Goal: Task Accomplishment & Management: Complete application form

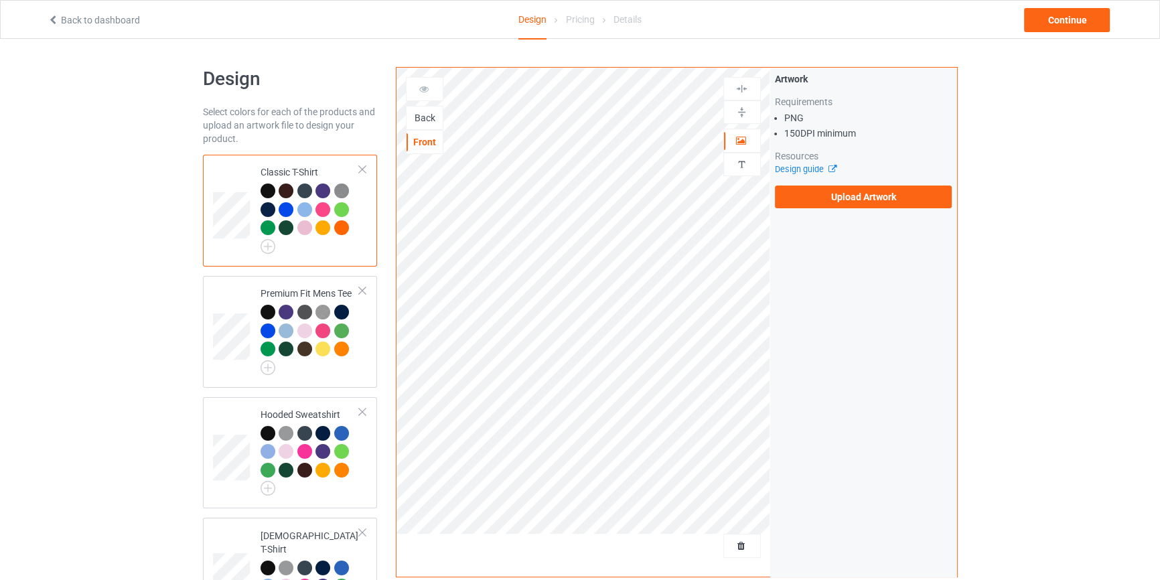
click at [425, 118] on div "Back" at bounding box center [425, 117] width 36 height 13
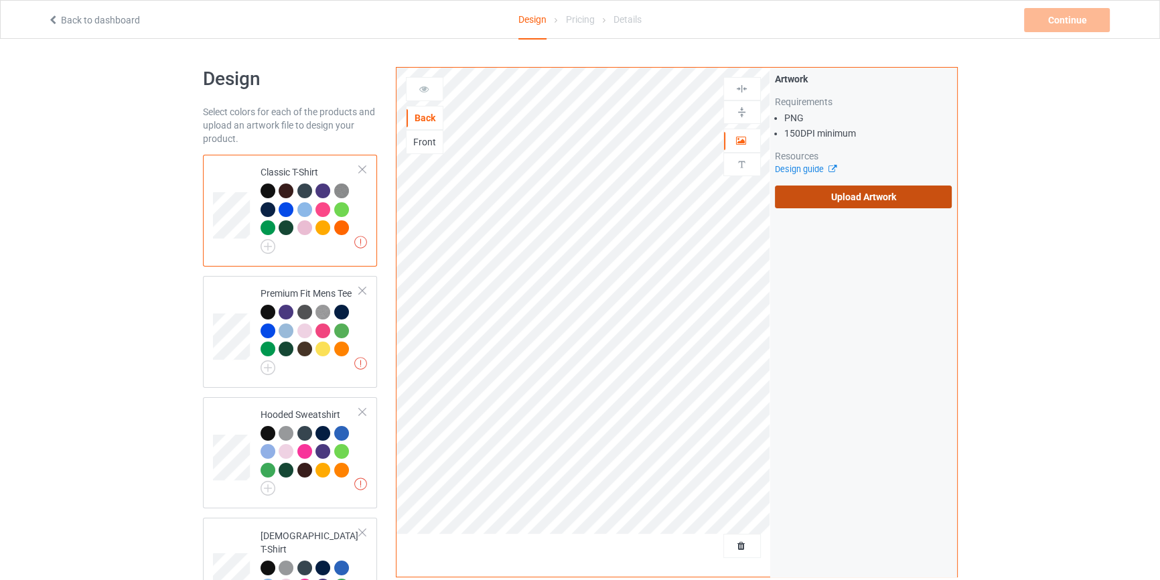
click at [869, 203] on label "Upload Artwork" at bounding box center [864, 197] width 178 height 23
click at [0, 0] on input "Upload Artwork" at bounding box center [0, 0] width 0 height 0
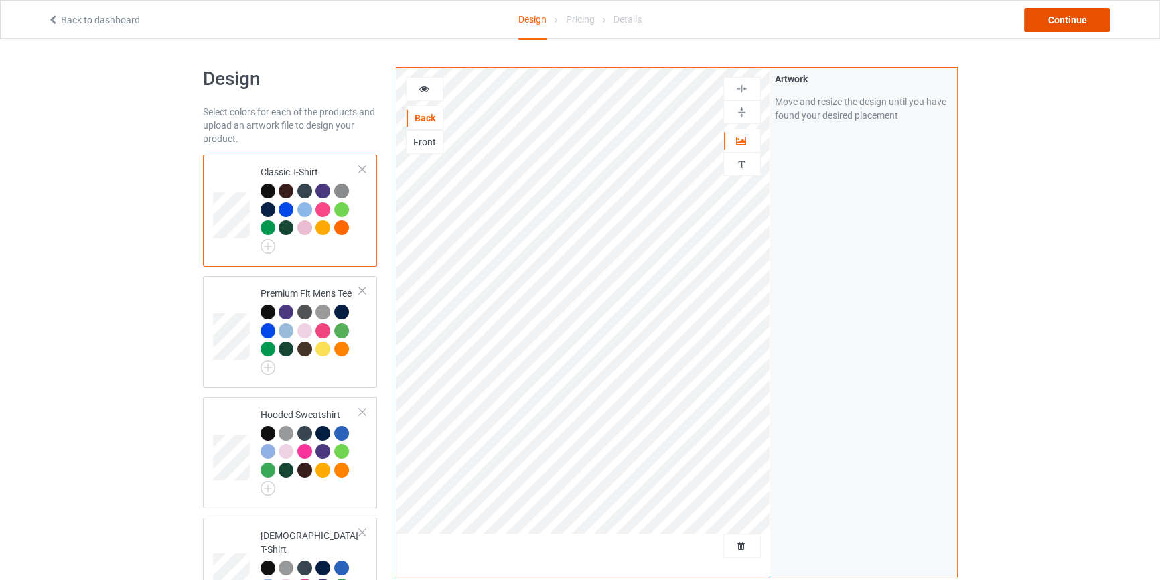
click at [1050, 30] on div "Continue" at bounding box center [1067, 20] width 86 height 24
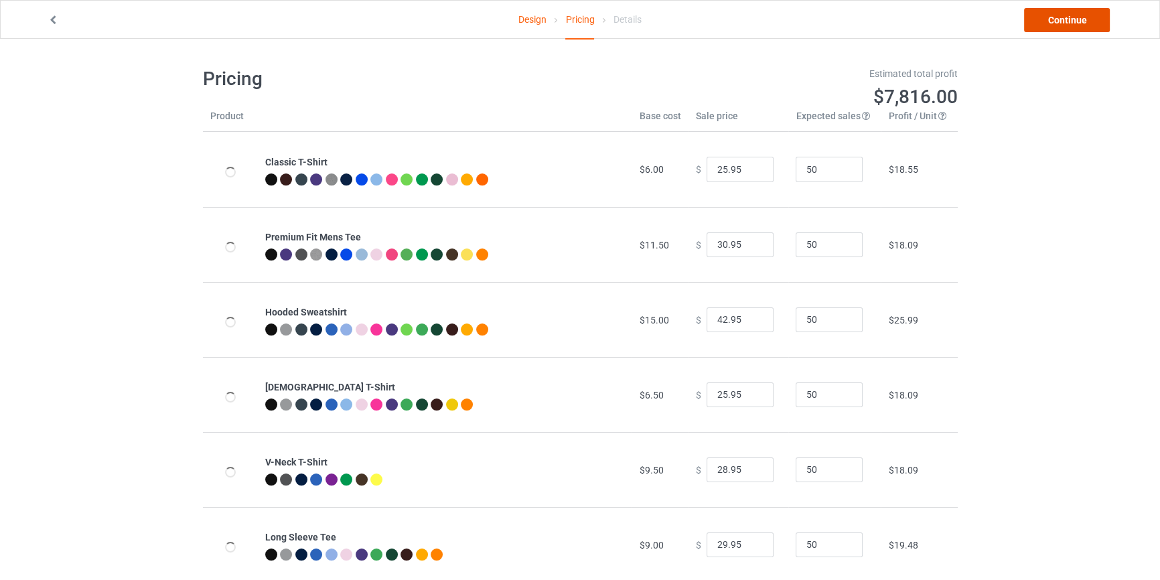
click at [1052, 30] on link "Continue" at bounding box center [1067, 20] width 86 height 24
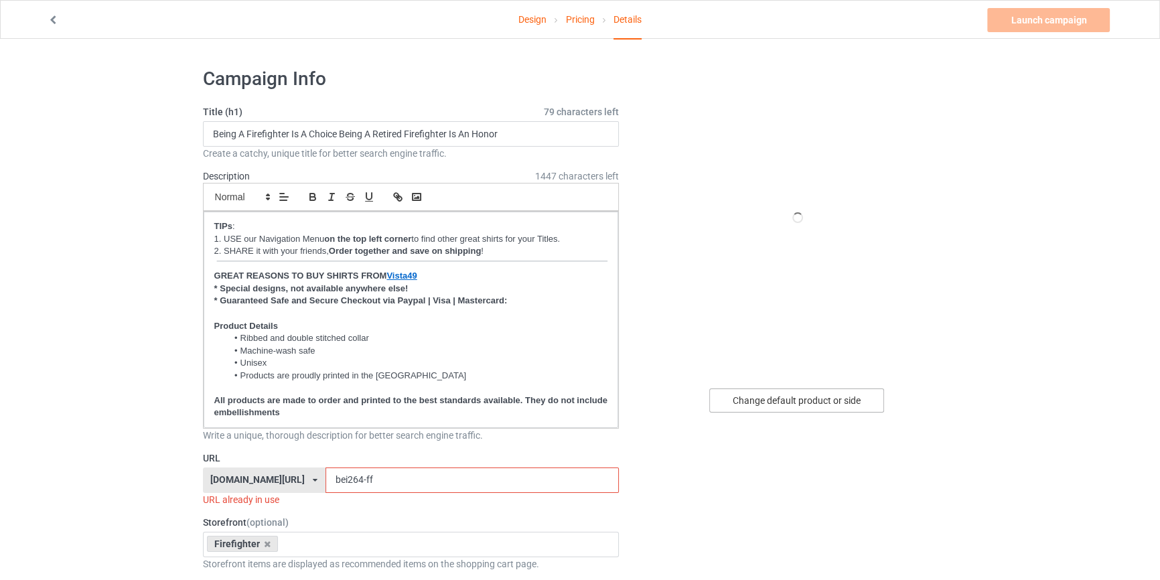
click at [792, 390] on div "Change default product or side" at bounding box center [796, 401] width 175 height 24
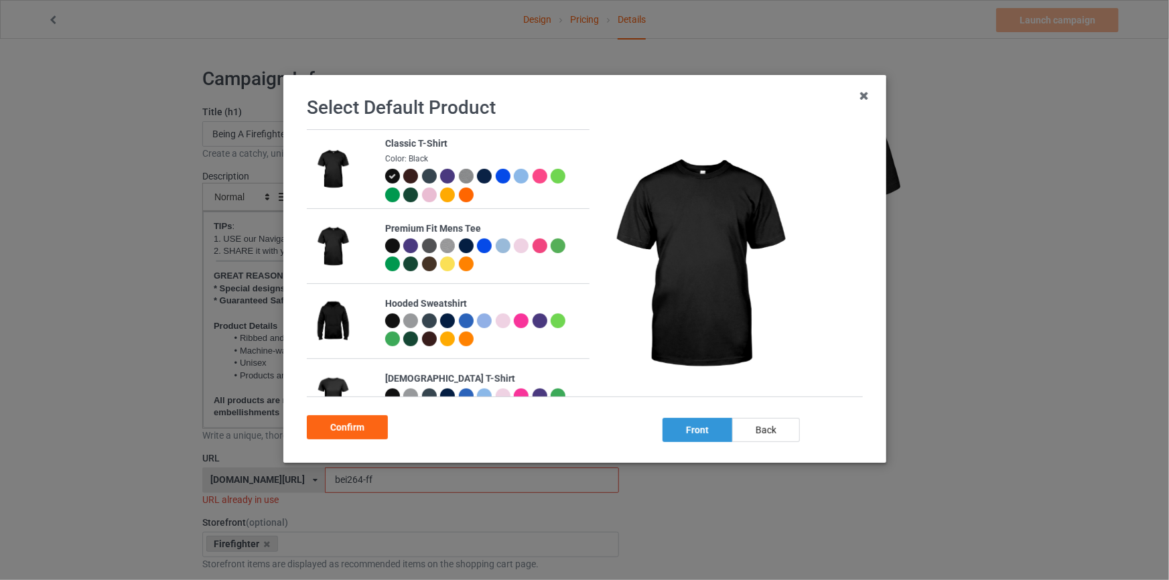
click at [764, 435] on div "back" at bounding box center [765, 430] width 68 height 24
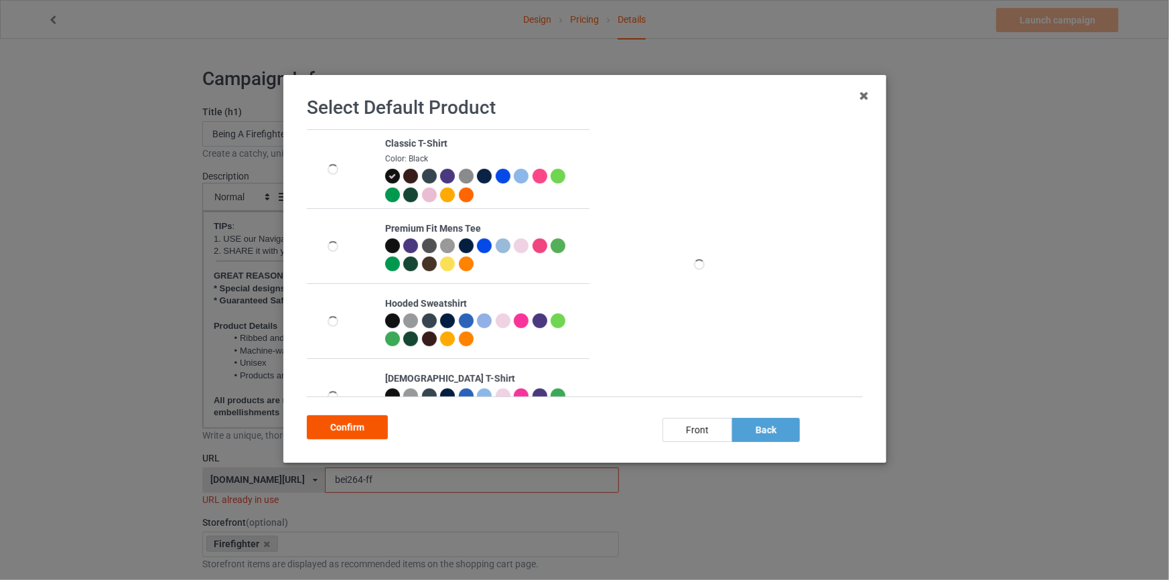
click at [352, 434] on div "Confirm" at bounding box center [347, 427] width 81 height 24
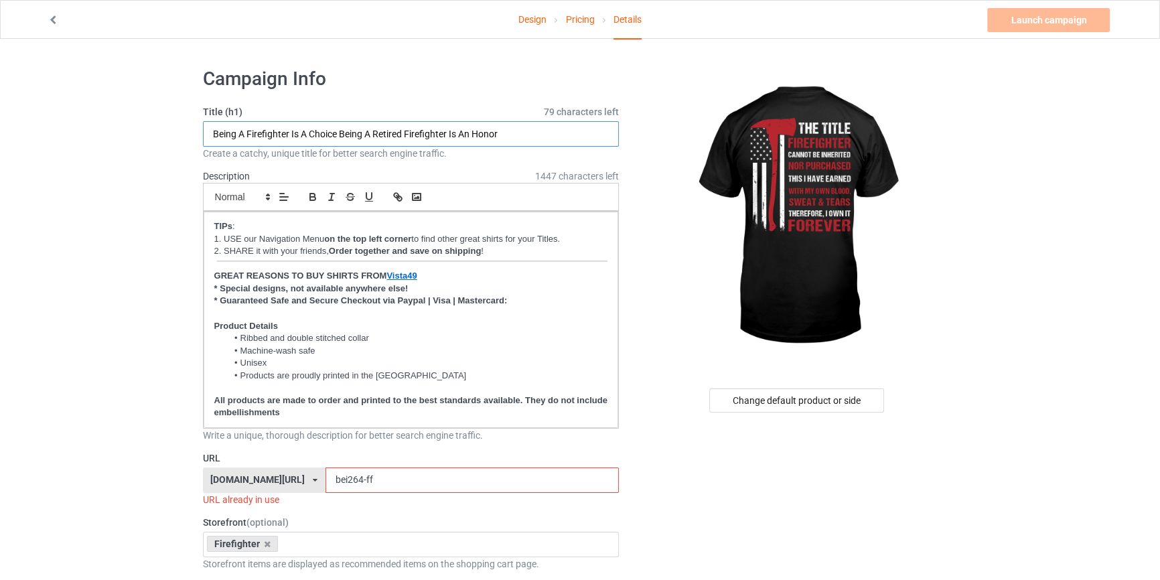
click at [533, 134] on input "Being A Firefighter Is A Choice Being A Retired Firefighter Is An Honor" at bounding box center [411, 133] width 417 height 25
type input "The Title Firefighter Cannot Be Inherited Nor Purchased This I have Earned With…"
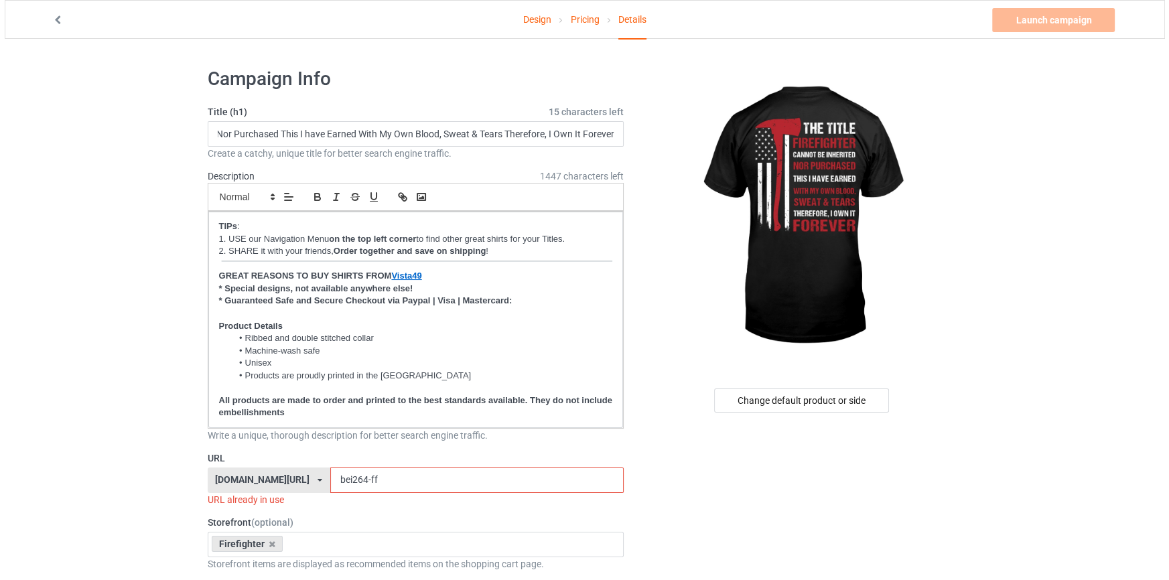
scroll to position [0, 0]
drag, startPoint x: 67, startPoint y: 378, endPoint x: 94, endPoint y: 379, distance: 26.8
drag, startPoint x: 367, startPoint y: 480, endPoint x: 0, endPoint y: 431, distance: 370.2
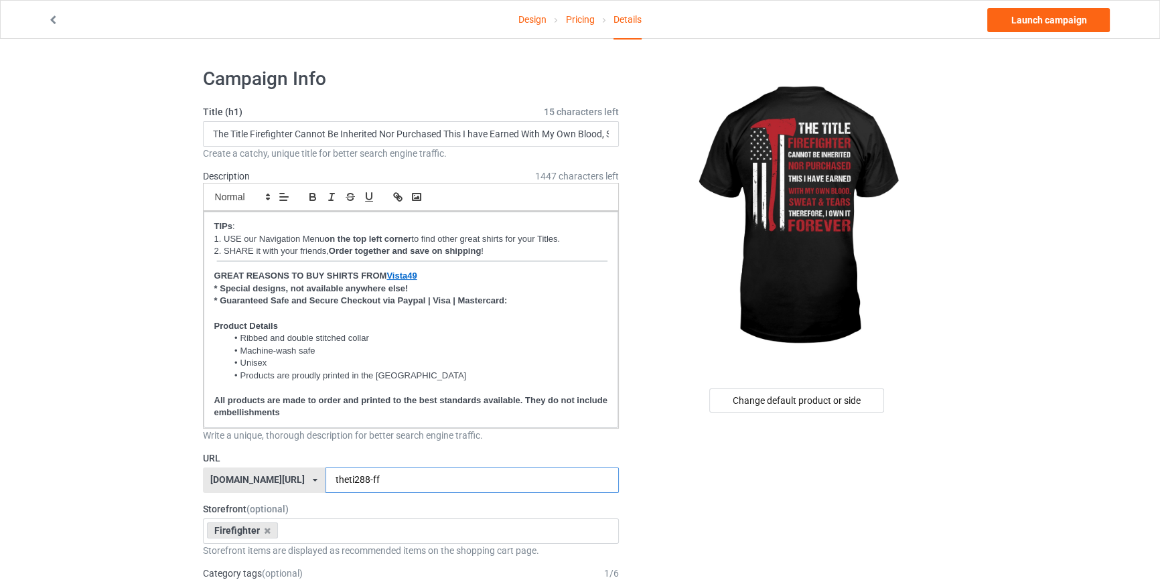
type input "theti288-ff"
drag, startPoint x: 981, startPoint y: 98, endPoint x: 985, endPoint y: 85, distance: 13.3
click at [1018, 18] on link "Launch campaign" at bounding box center [1048, 20] width 123 height 24
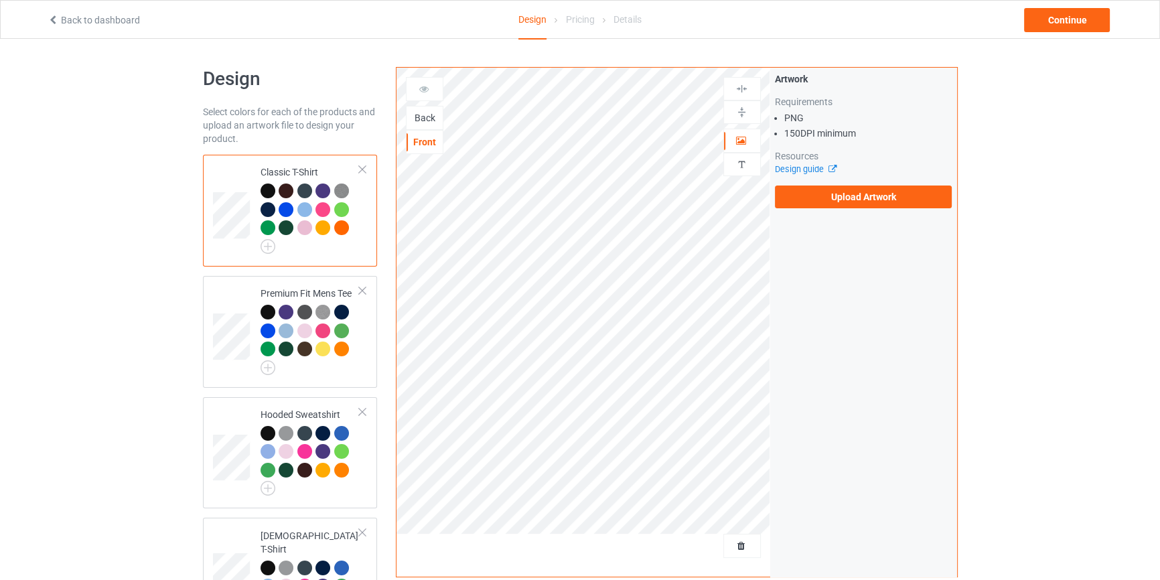
drag, startPoint x: 419, startPoint y: 111, endPoint x: 408, endPoint y: 80, distance: 32.2
click at [419, 108] on div "Back" at bounding box center [425, 118] width 38 height 24
click at [415, 117] on div "Back" at bounding box center [425, 117] width 36 height 13
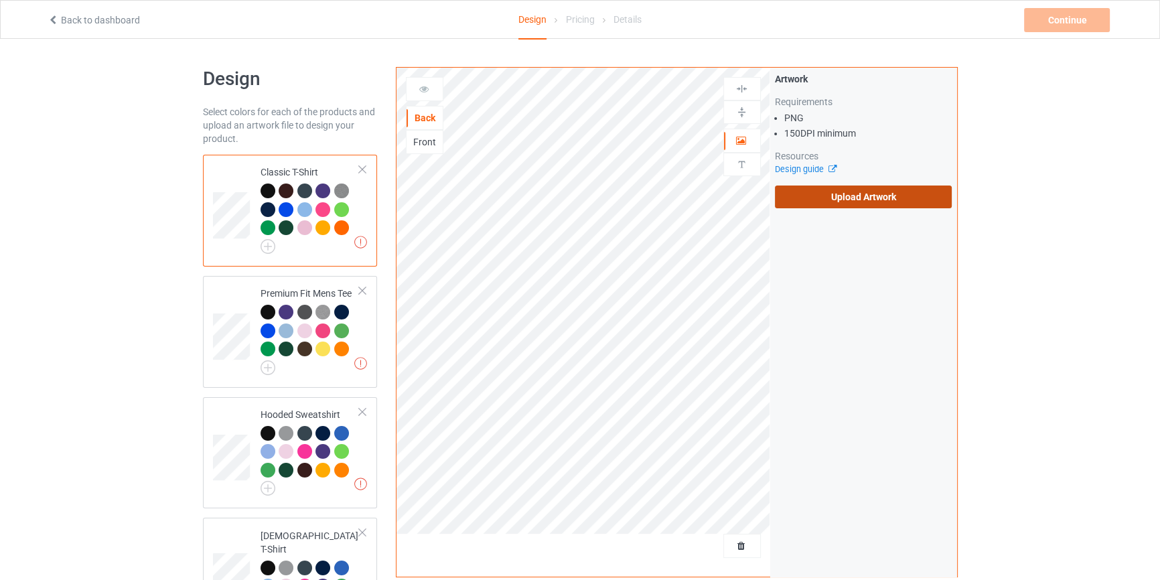
click at [799, 190] on label "Upload Artwork" at bounding box center [864, 197] width 178 height 23
click at [0, 0] on input "Upload Artwork" at bounding box center [0, 0] width 0 height 0
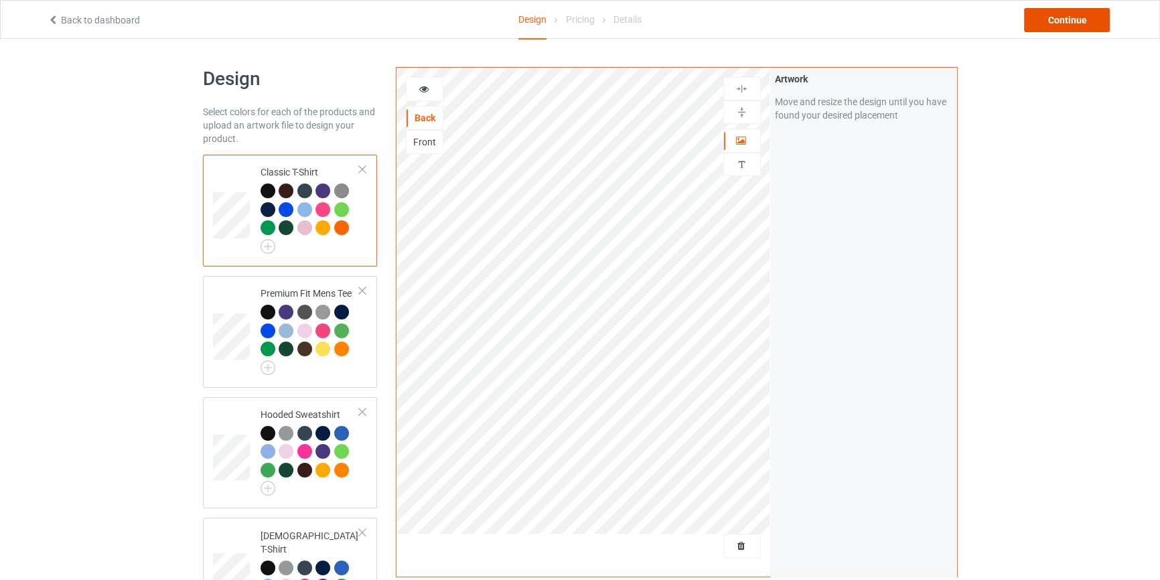
click at [1070, 13] on div "Continue" at bounding box center [1067, 20] width 86 height 24
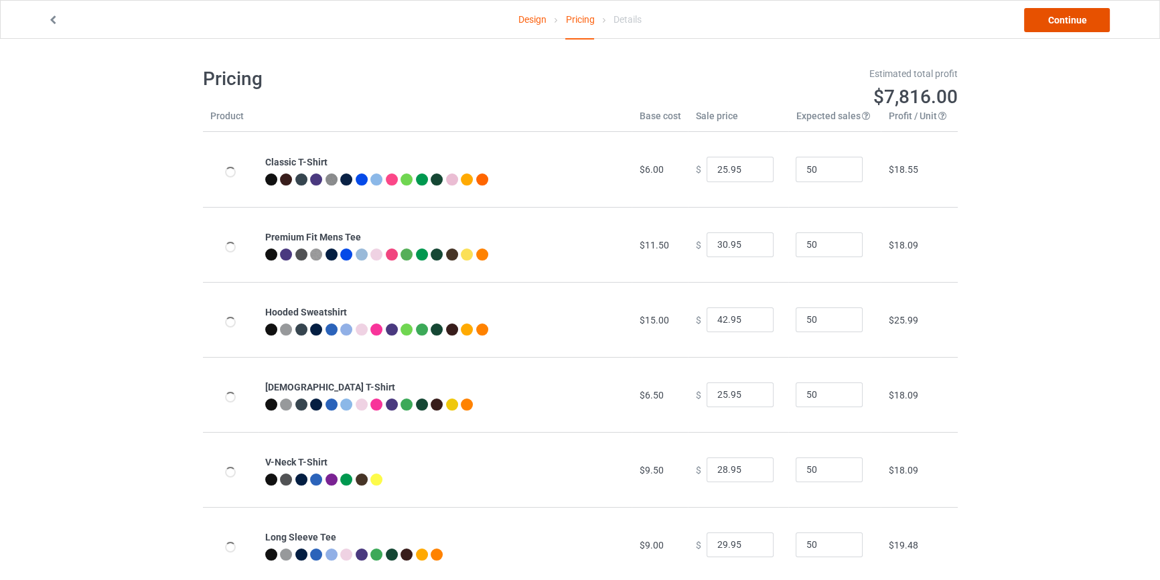
click at [1070, 13] on link "Continue" at bounding box center [1067, 20] width 86 height 24
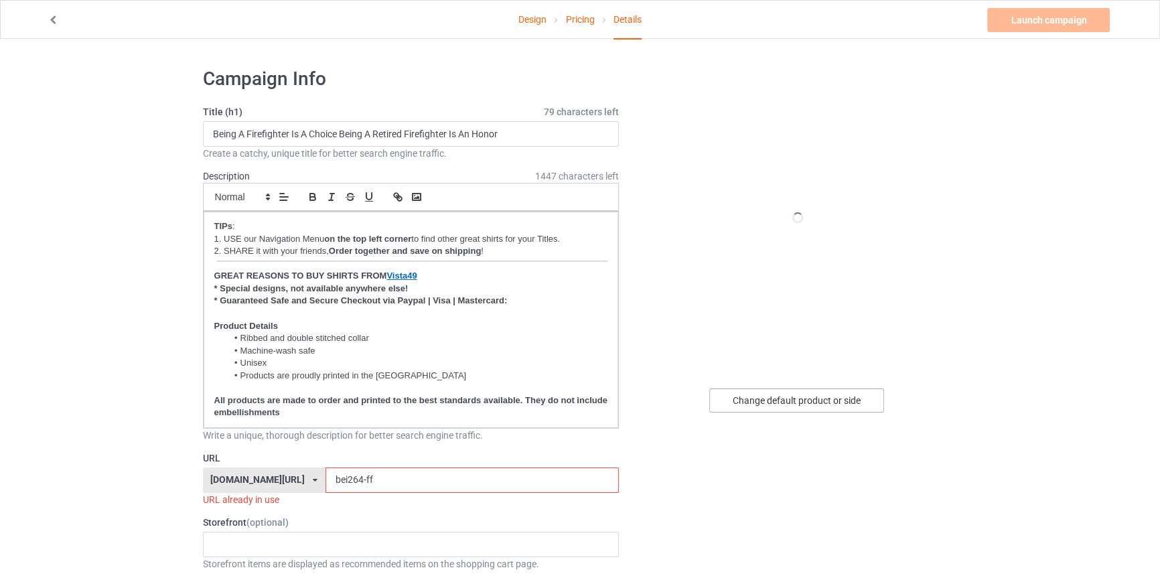
click at [800, 397] on div "Change default product or side" at bounding box center [796, 401] width 175 height 24
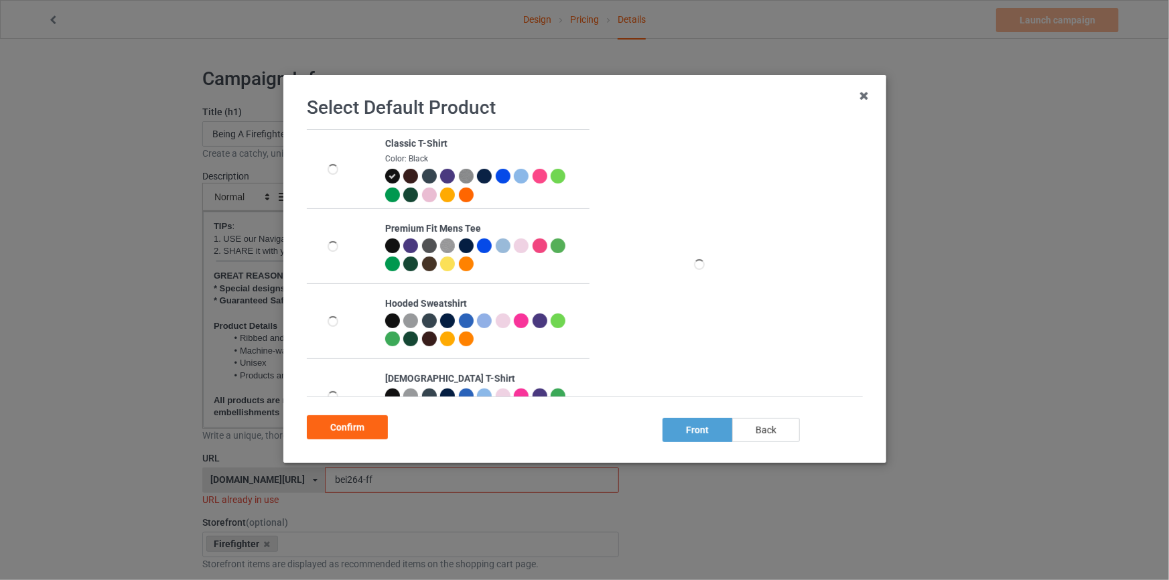
click at [777, 431] on div "back" at bounding box center [765, 430] width 68 height 24
click at [342, 427] on div "Confirm" at bounding box center [347, 427] width 81 height 24
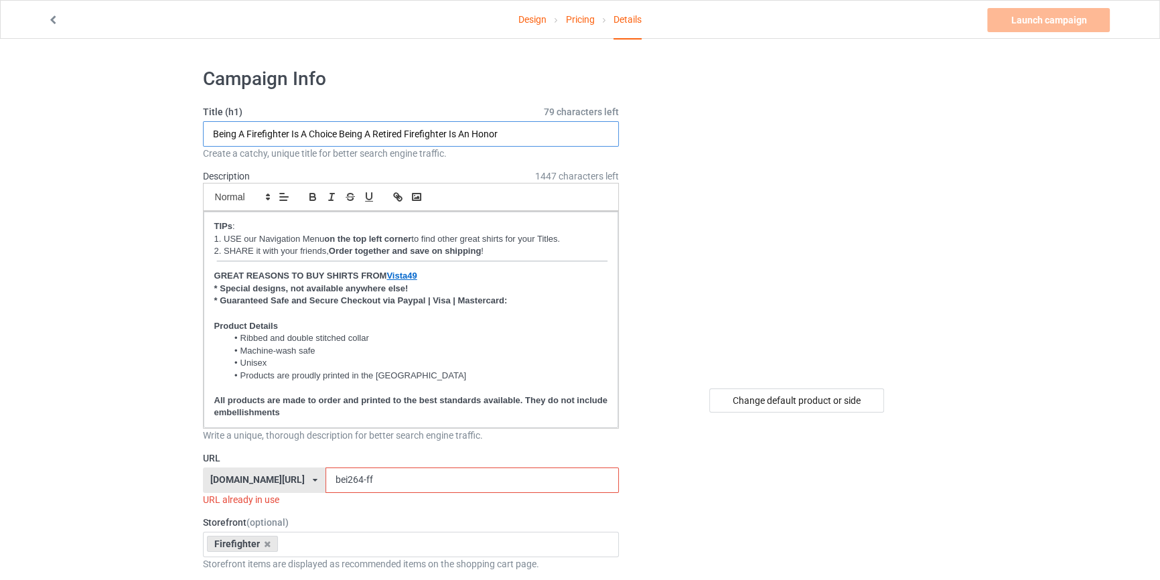
click at [450, 145] on input "Being A Firefighter Is A Choice Being A Retired Firefighter Is An Honor" at bounding box center [411, 133] width 417 height 25
click at [409, 118] on label "Title (h1) 79 characters left" at bounding box center [411, 111] width 417 height 13
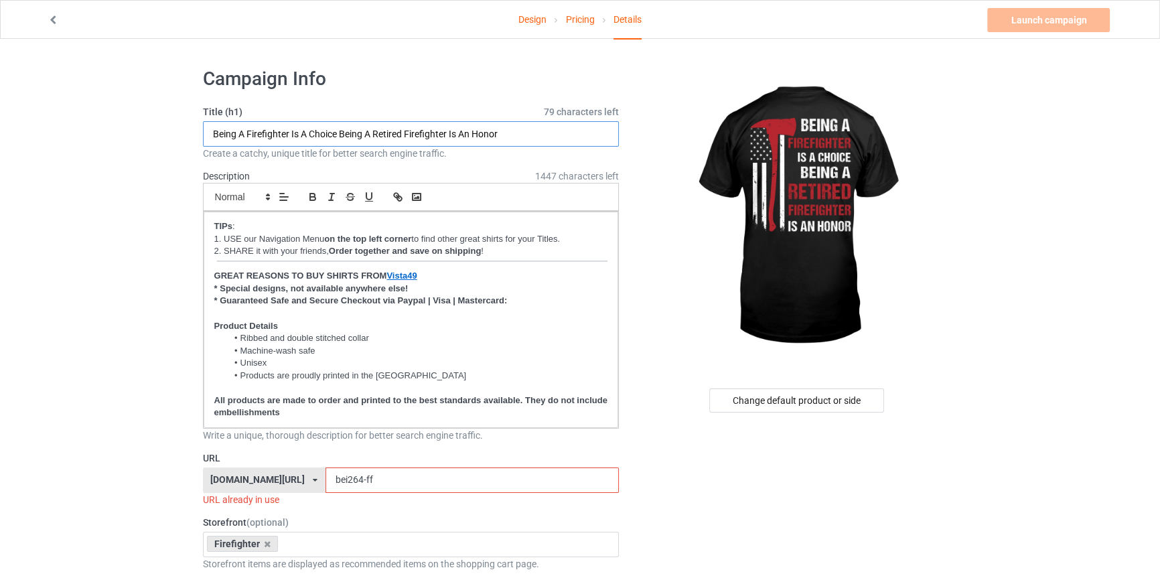
click at [409, 133] on input "Being A Firefighter Is A Choice Being A Retired Firefighter Is An Honor" at bounding box center [411, 133] width 417 height 25
drag, startPoint x: 211, startPoint y: 464, endPoint x: 75, endPoint y: 445, distance: 137.3
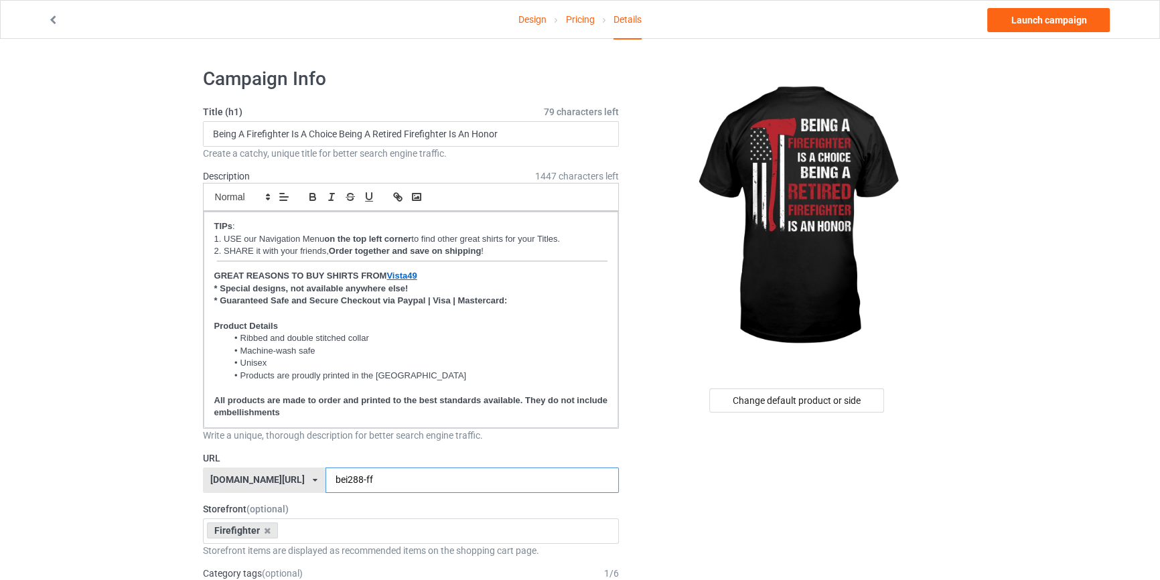
type input "bei288-ff"
drag, startPoint x: 1015, startPoint y: 128, endPoint x: 1029, endPoint y: 92, distance: 38.8
click at [1049, 20] on link "Launch campaign" at bounding box center [1048, 20] width 123 height 24
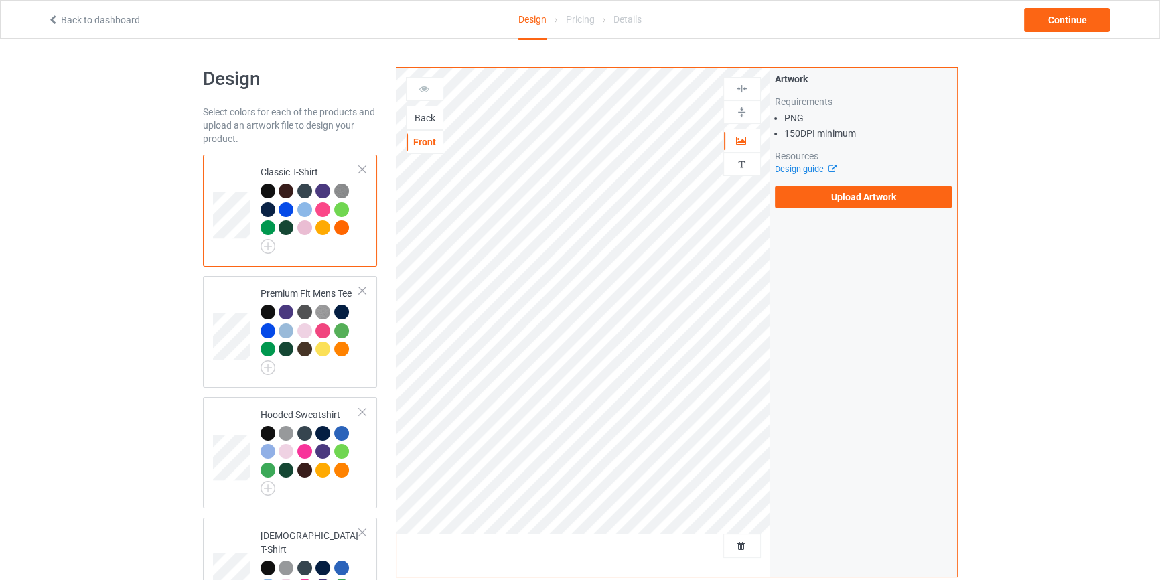
click at [419, 115] on div "Back" at bounding box center [425, 117] width 36 height 13
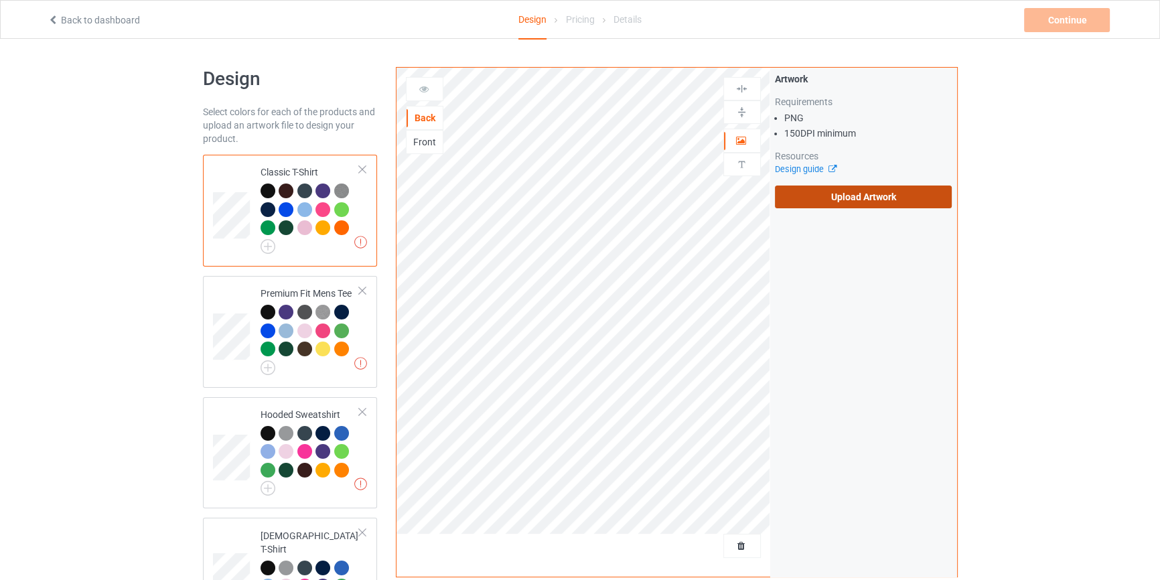
click at [851, 190] on label "Upload Artwork" at bounding box center [864, 197] width 178 height 23
click at [0, 0] on input "Upload Artwork" at bounding box center [0, 0] width 0 height 0
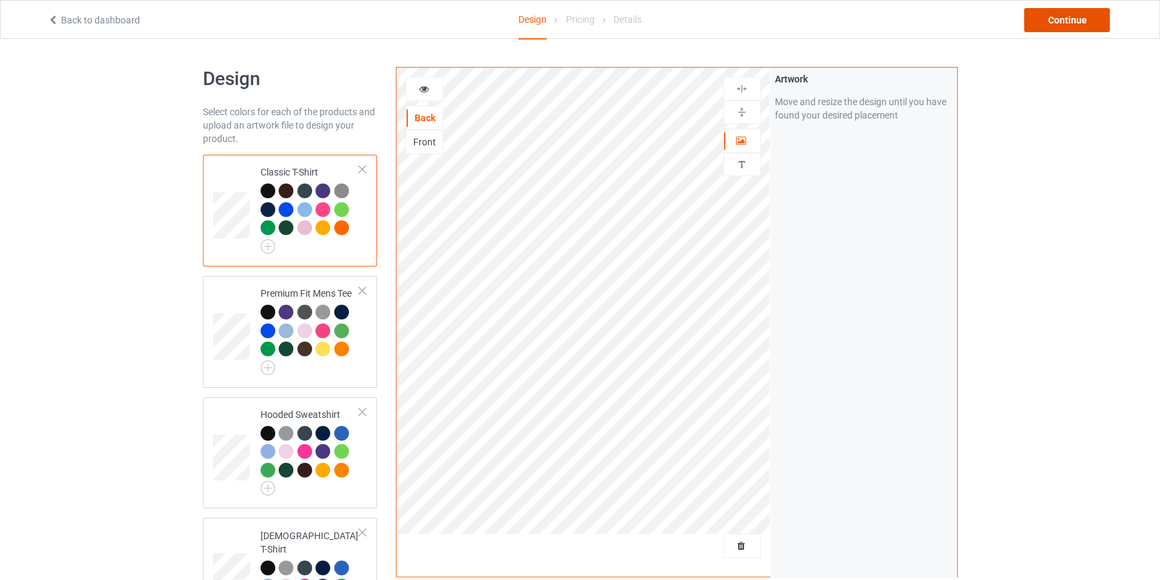
click at [1085, 20] on div "Continue" at bounding box center [1067, 20] width 86 height 24
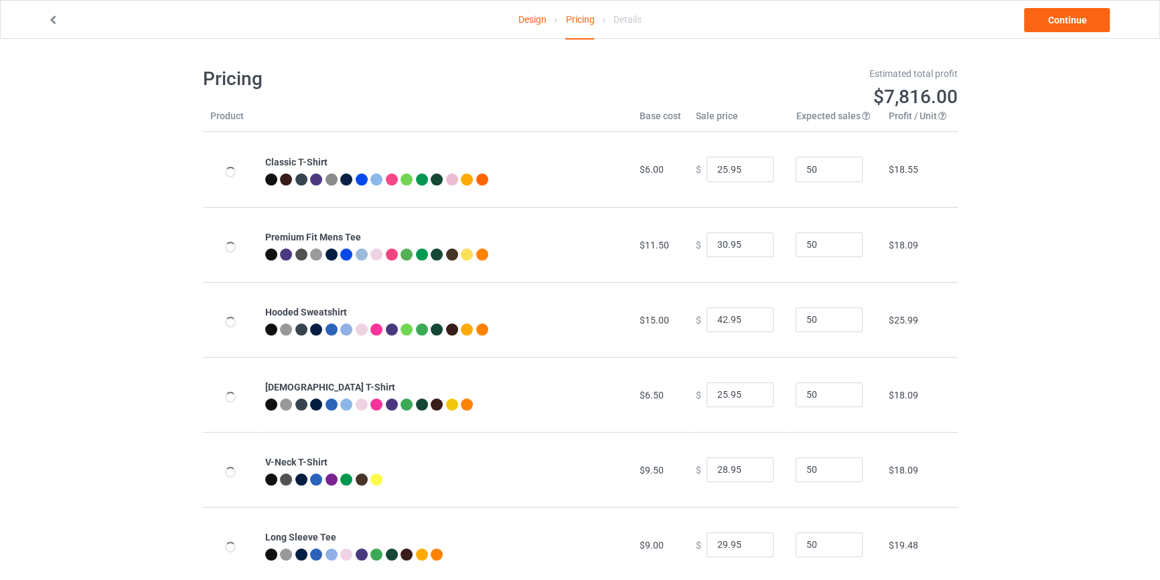
click at [1085, 20] on link "Continue" at bounding box center [1067, 20] width 86 height 24
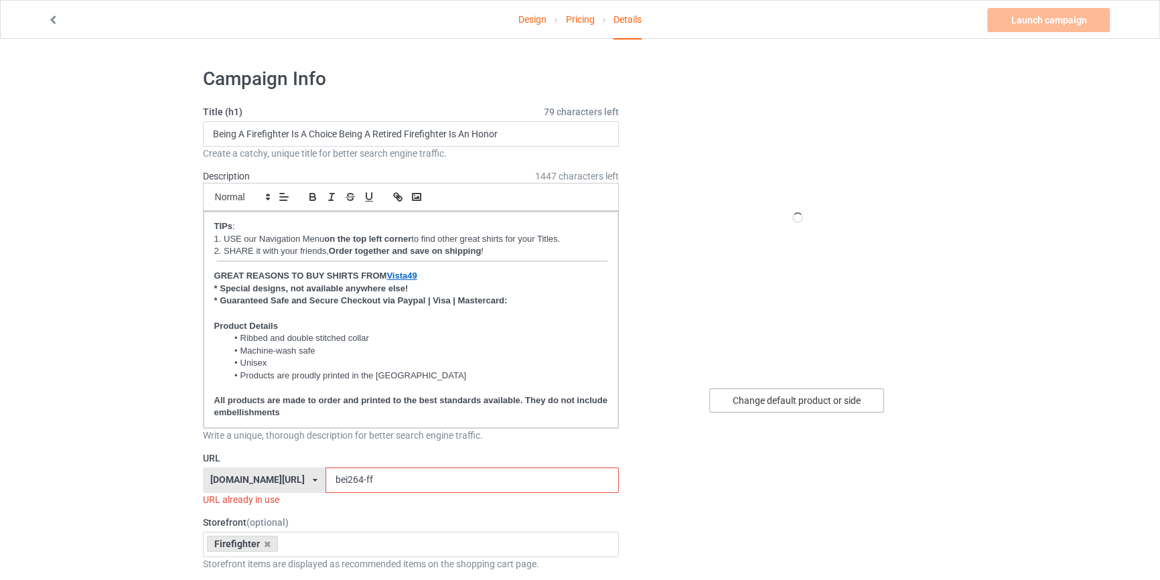
click at [804, 402] on div "Change default product or side" at bounding box center [796, 401] width 175 height 24
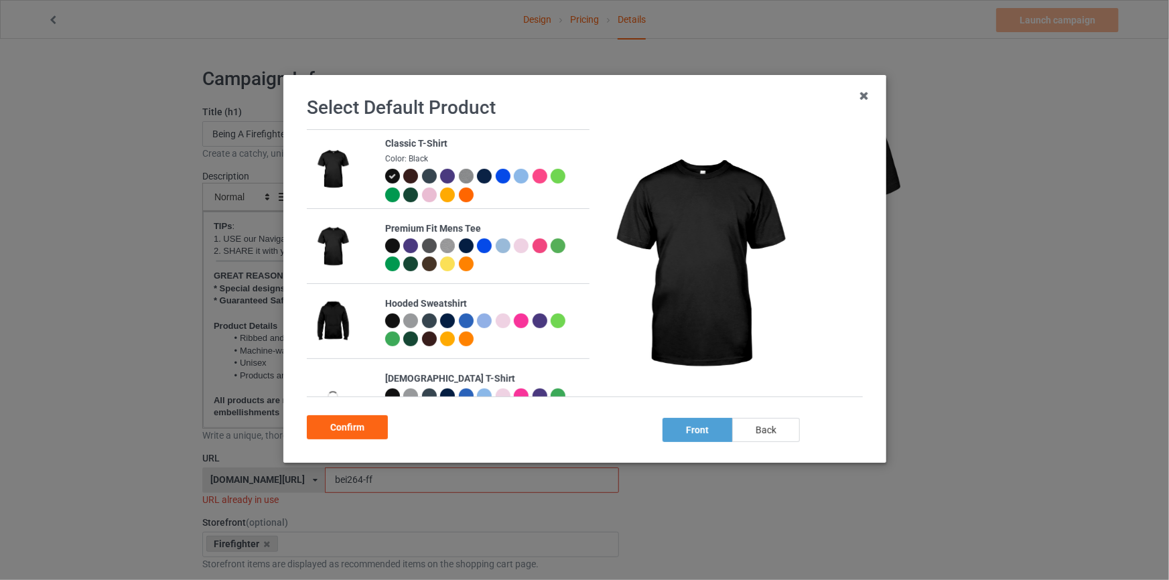
click at [760, 439] on div "back" at bounding box center [765, 430] width 68 height 24
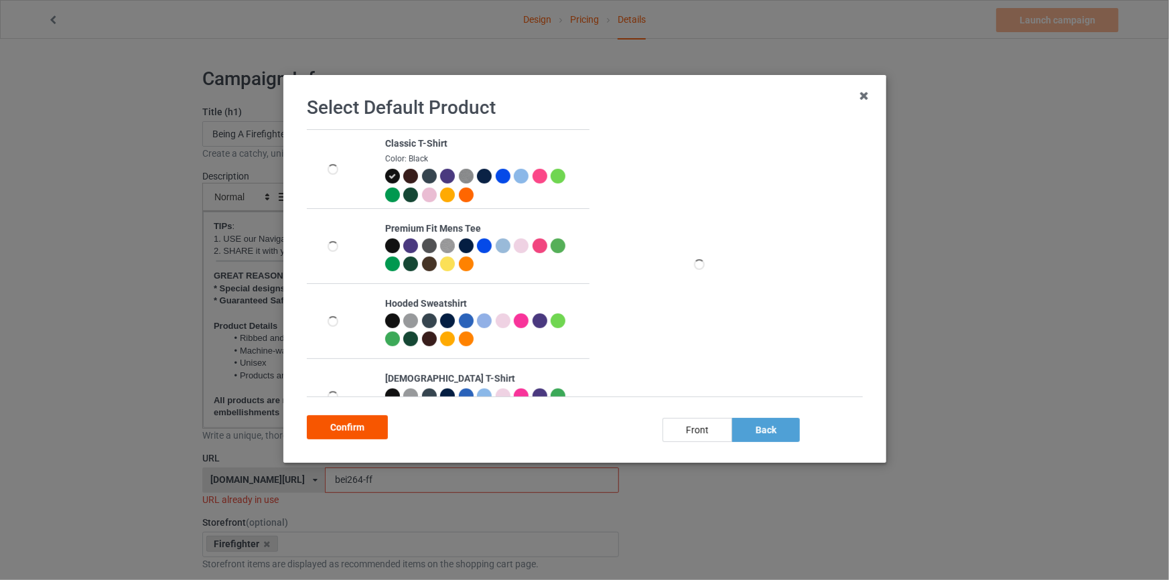
click at [348, 431] on div "Confirm" at bounding box center [347, 427] width 81 height 24
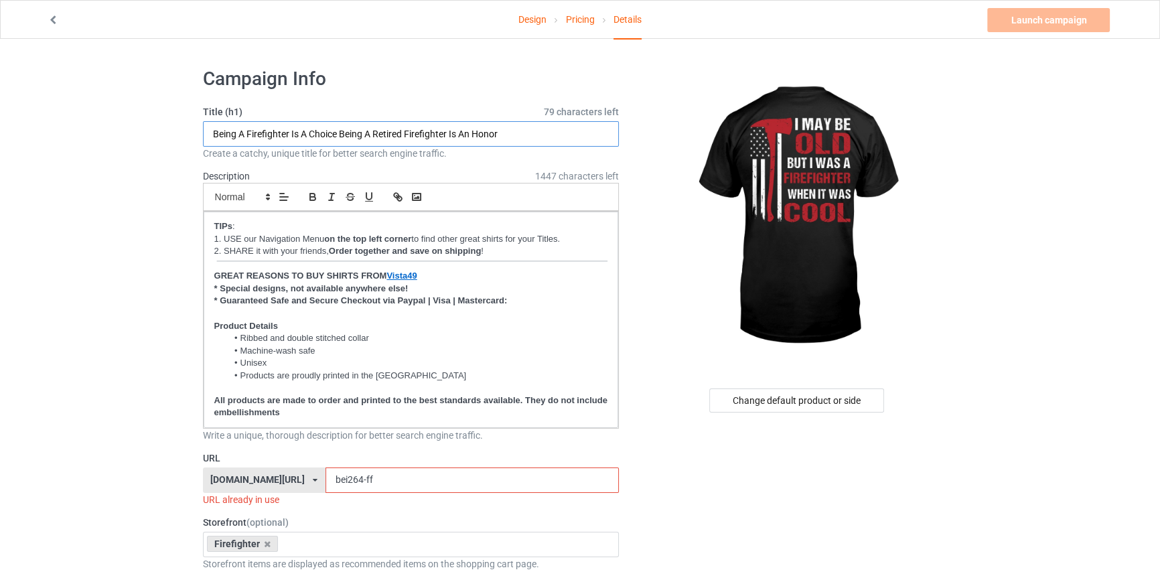
click at [501, 132] on input "Being A Firefighter Is A Choice Being A Retired Firefighter Is An Honor" at bounding box center [411, 133] width 417 height 25
type input "I May Be Old But I Was A Firefighter When It Was Cool"
drag, startPoint x: 378, startPoint y: 478, endPoint x: 27, endPoint y: 425, distance: 355.1
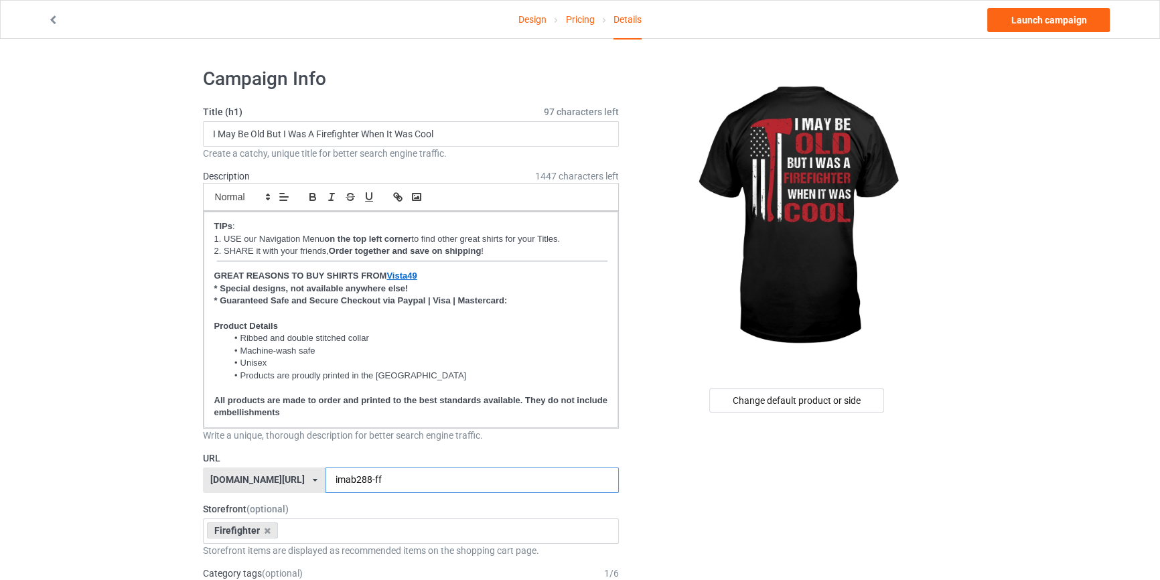
type input "imab288-ff"
drag, startPoint x: 982, startPoint y: 192, endPoint x: 1002, endPoint y: 70, distance: 124.2
click at [1039, 22] on link "Launch campaign" at bounding box center [1048, 20] width 123 height 24
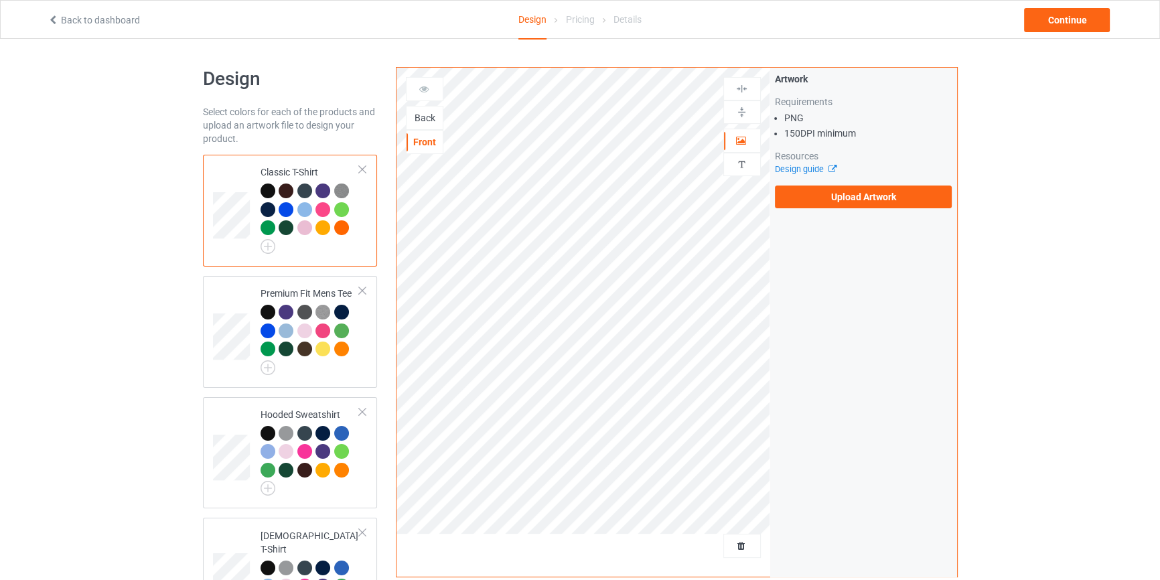
click at [420, 111] on div "Back" at bounding box center [425, 117] width 36 height 13
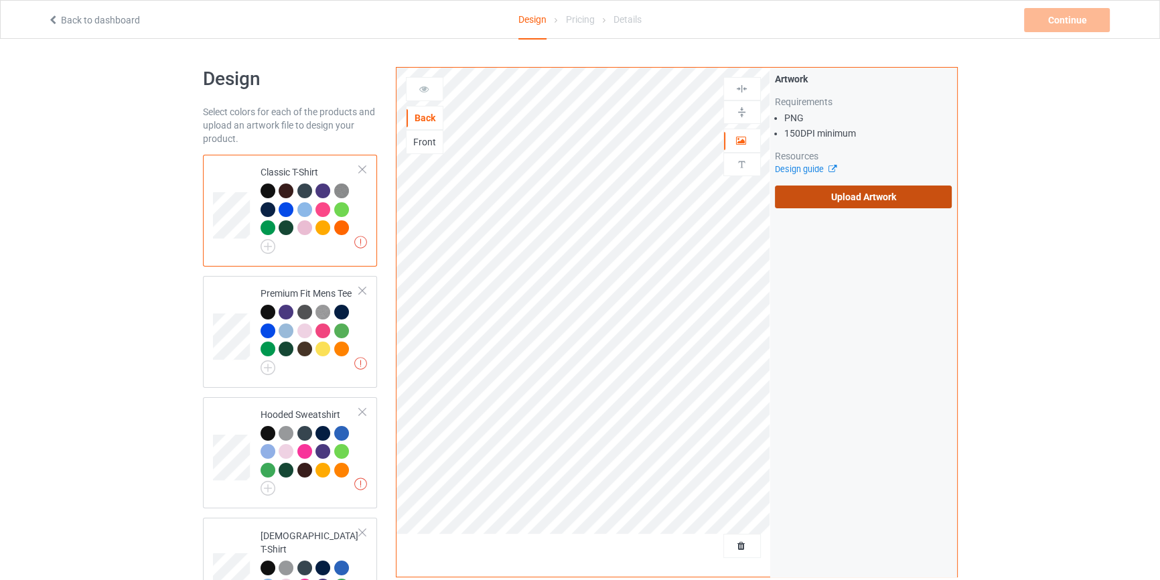
click at [878, 203] on label "Upload Artwork" at bounding box center [864, 197] width 178 height 23
click at [0, 0] on input "Upload Artwork" at bounding box center [0, 0] width 0 height 0
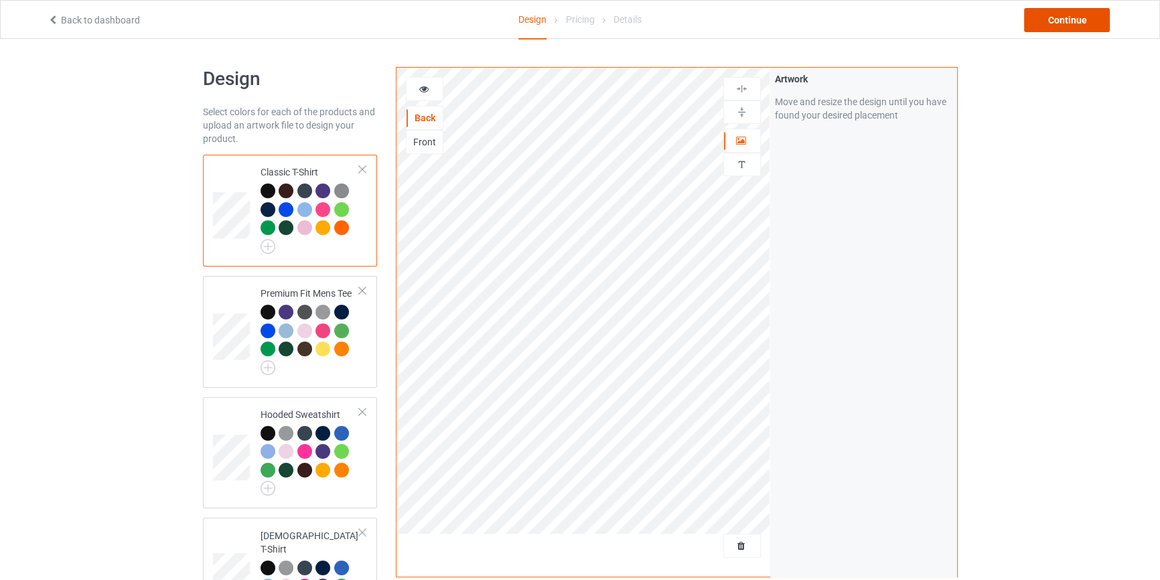
click at [1072, 13] on div "Continue" at bounding box center [1067, 20] width 86 height 24
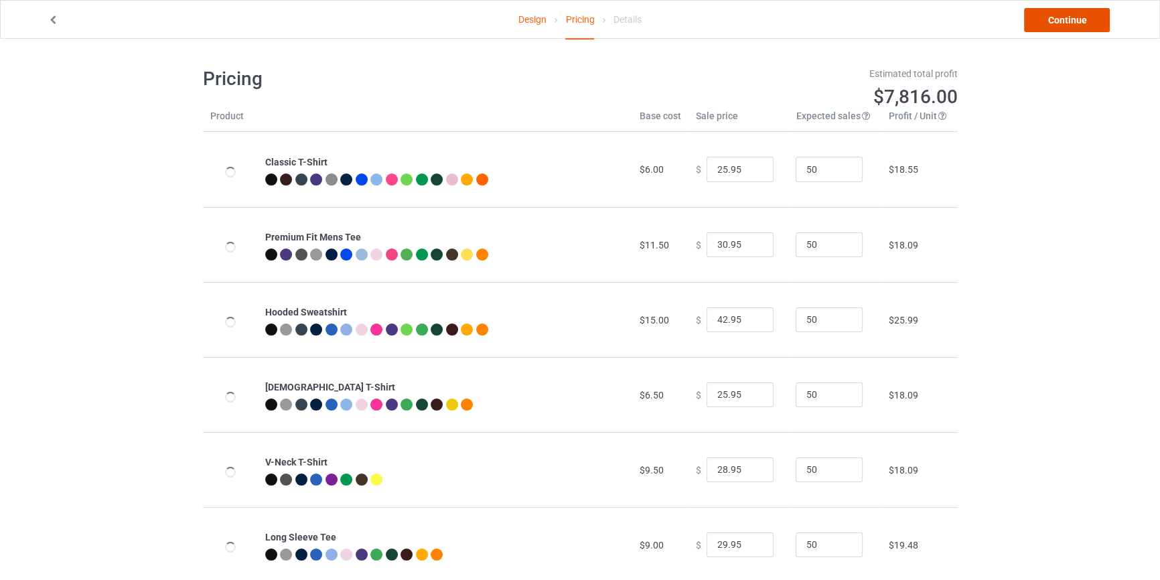
click at [1072, 14] on link "Continue" at bounding box center [1067, 20] width 86 height 24
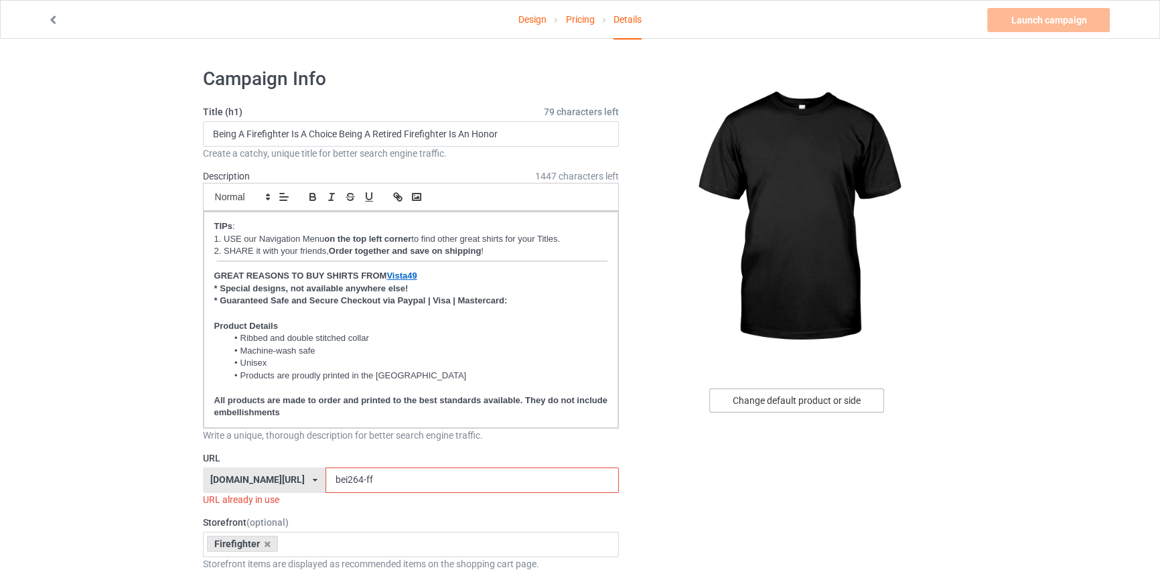
click at [764, 395] on div "Change default product or side" at bounding box center [796, 401] width 175 height 24
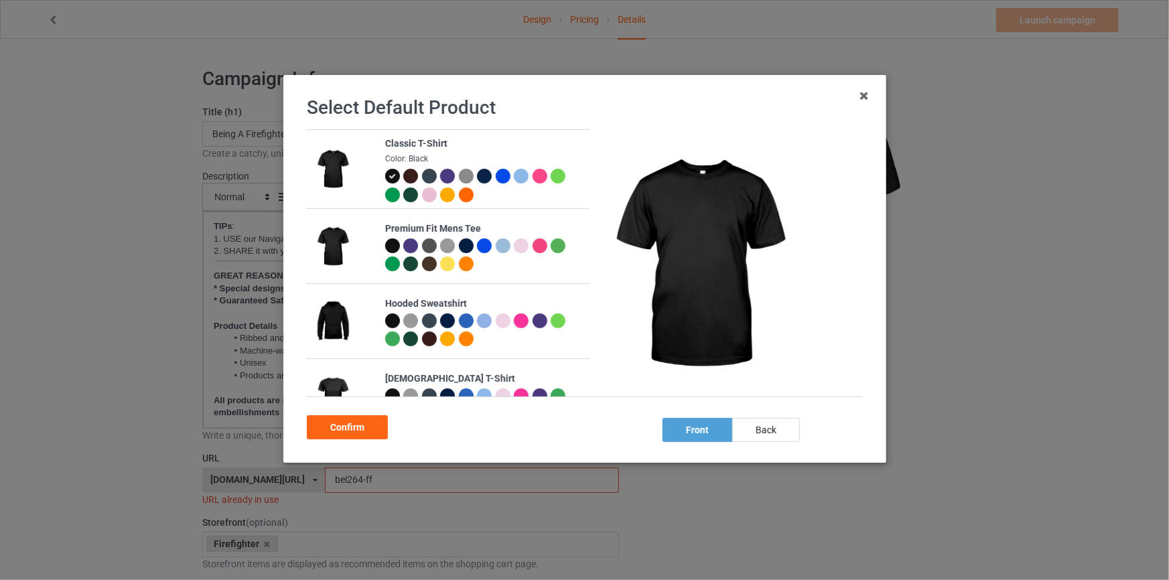
drag, startPoint x: 765, startPoint y: 436, endPoint x: 595, endPoint y: 438, distance: 169.5
click at [760, 438] on div "back" at bounding box center [765, 430] width 68 height 24
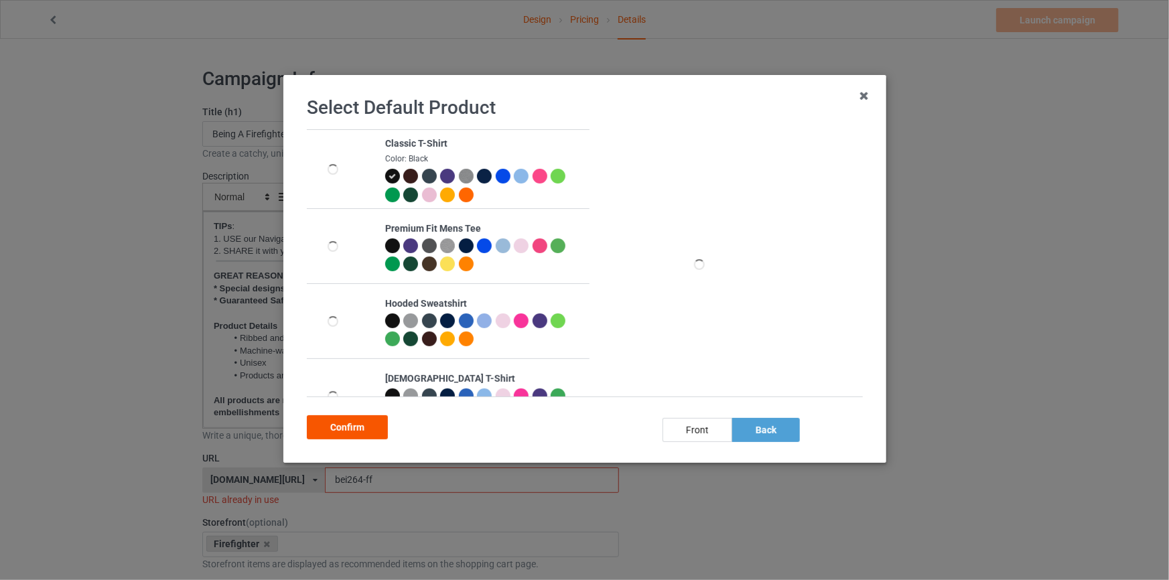
click at [364, 438] on div "Confirm" at bounding box center [347, 427] width 81 height 24
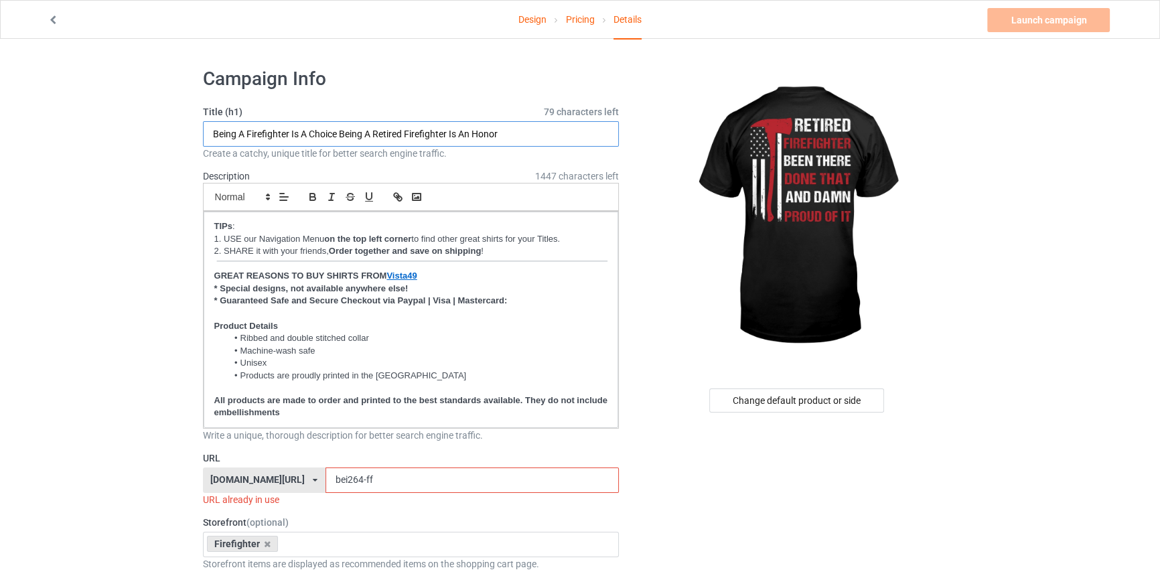
click at [535, 127] on input "Being A Firefighter Is A Choice Being A Retired Firefighter Is An Honor" at bounding box center [411, 133] width 417 height 25
type input "Retired Firefighter Been There Done That And Damn Proud Of It"
drag, startPoint x: 370, startPoint y: 478, endPoint x: 0, endPoint y: 456, distance: 371.0
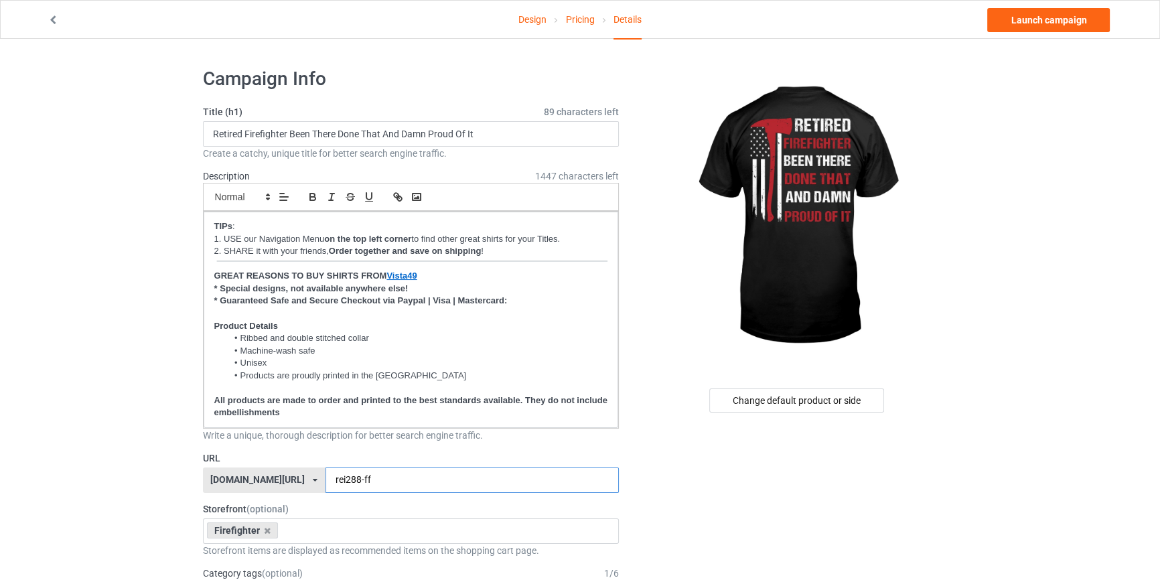
type input "rei288-ff"
drag, startPoint x: 1022, startPoint y: 165, endPoint x: 1027, endPoint y: 137, distance: 28.0
click at [1044, 8] on link "Launch campaign" at bounding box center [1048, 20] width 123 height 24
